Goal: Information Seeking & Learning: Check status

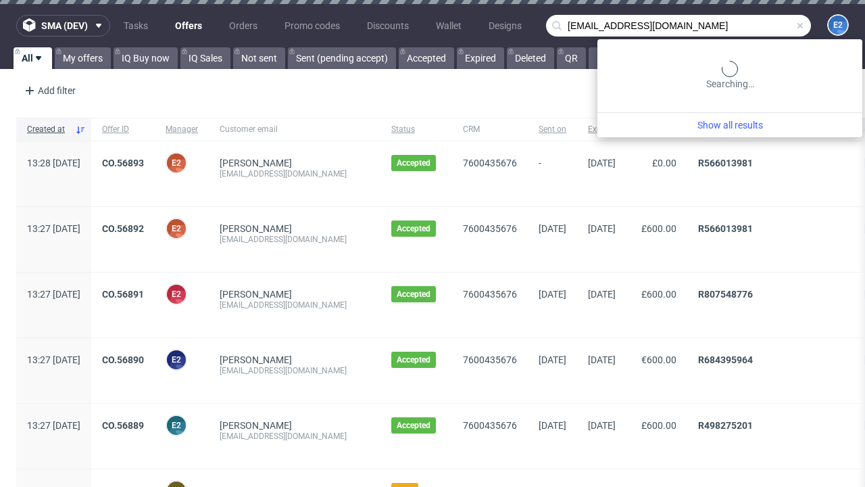
type input "[EMAIL_ADDRESS][DOMAIN_NAME]"
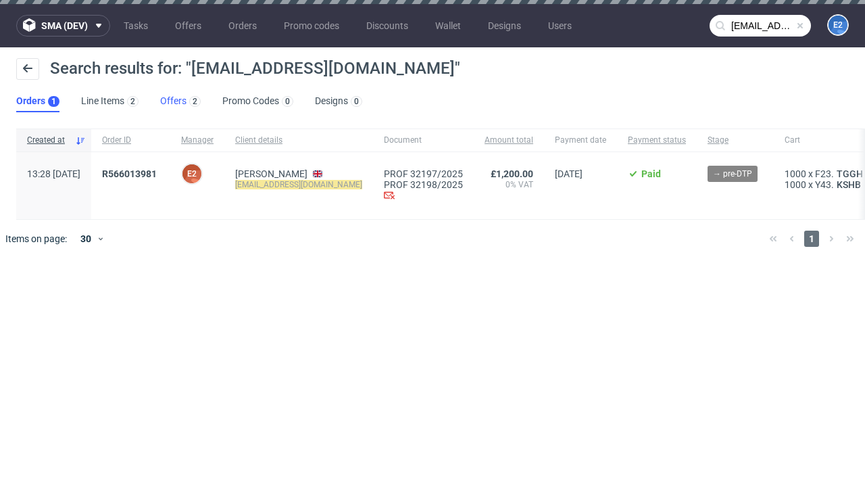
click at [180, 101] on link "Offers 2" at bounding box center [180, 102] width 41 height 22
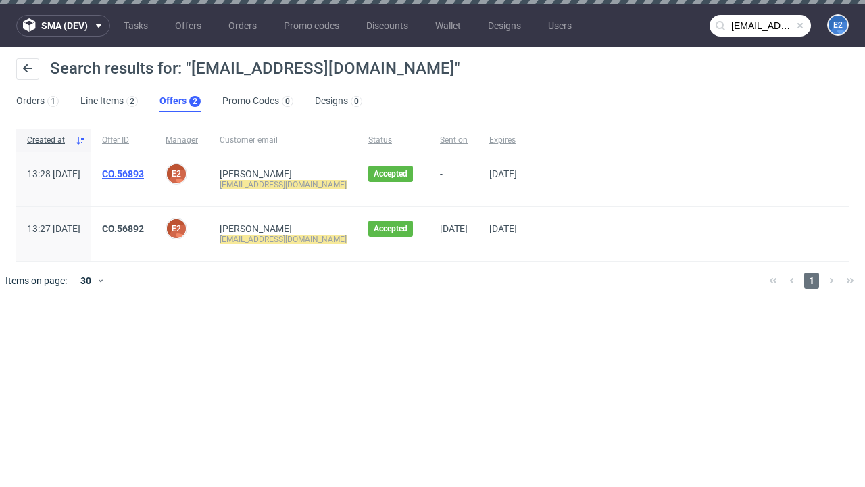
click at [144, 174] on link "CO.56893" at bounding box center [123, 173] width 42 height 11
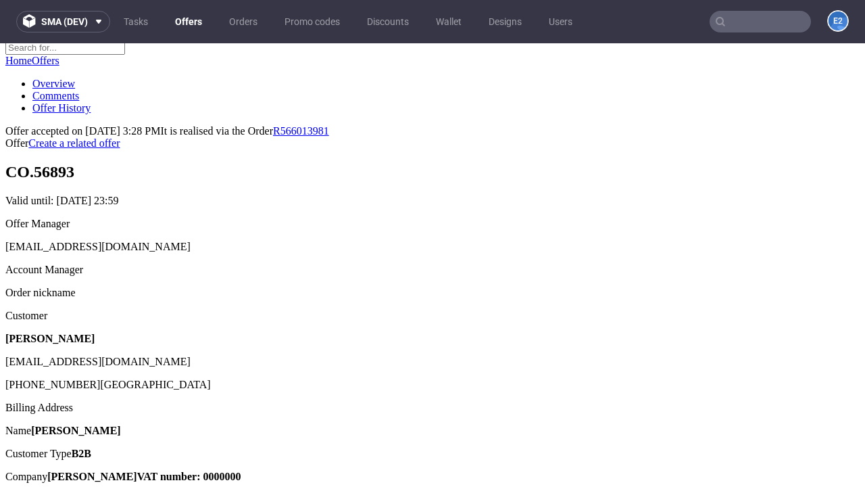
scroll to position [170, 0]
